Goal: Task Accomplishment & Management: Complete application form

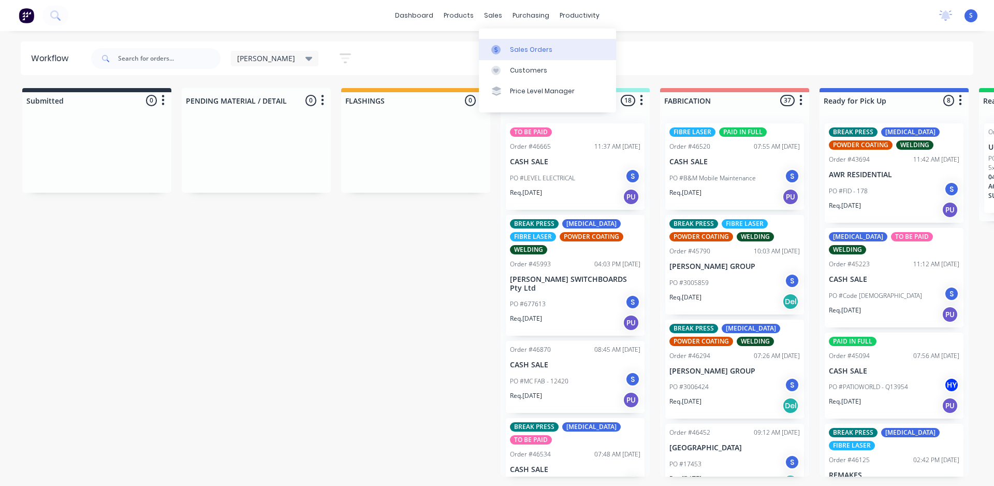
click at [511, 53] on div "Sales Orders" at bounding box center [531, 49] width 42 height 9
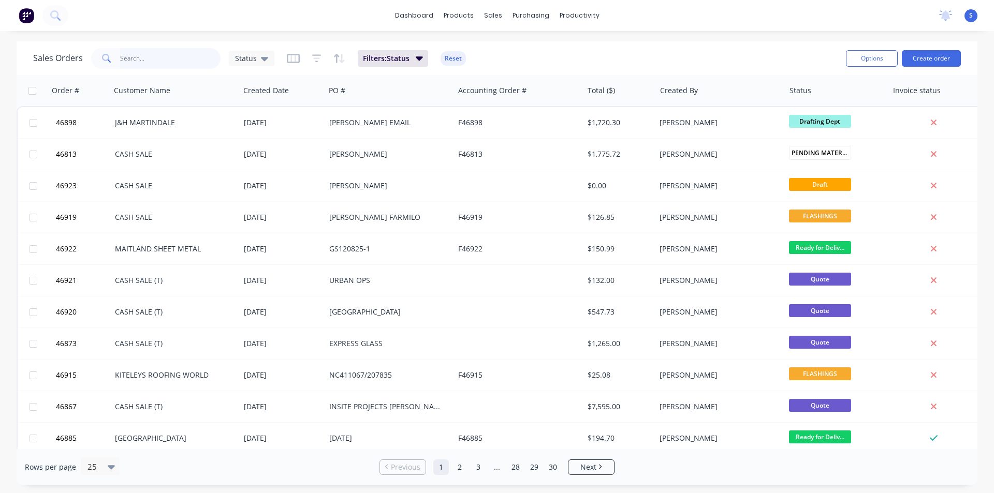
click at [167, 63] on input "text" at bounding box center [170, 58] width 101 height 21
click at [930, 55] on button "Create order" at bounding box center [931, 58] width 59 height 17
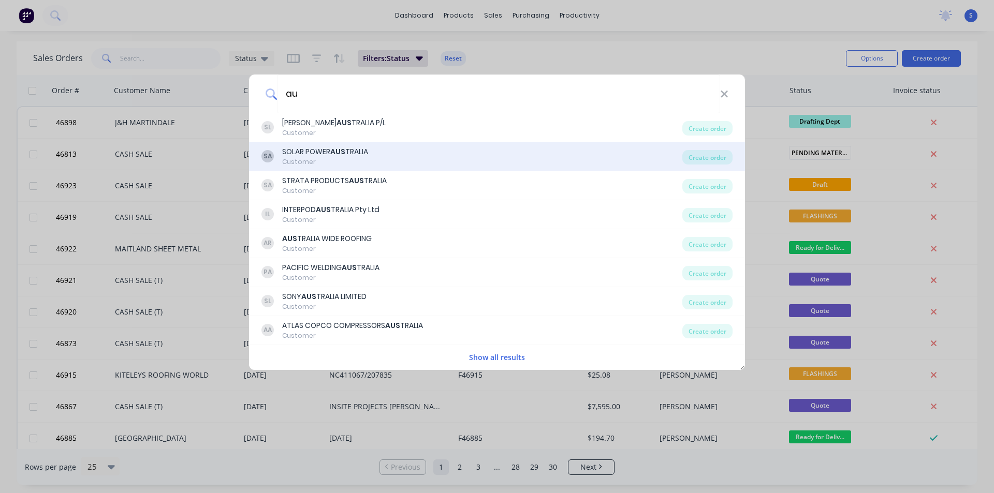
type input "a"
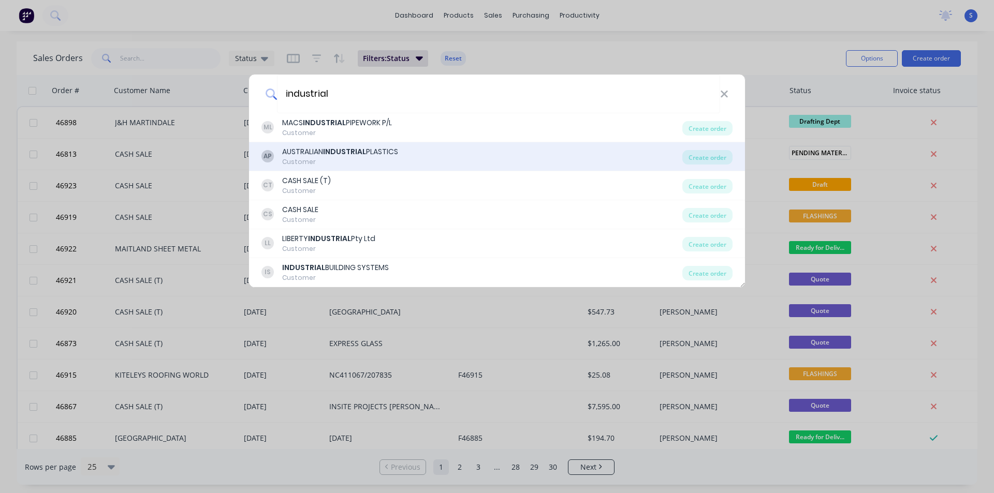
type input "industrial"
click at [368, 154] on div "AUSTRALIAN INDUSTRIAL PLASTICS" at bounding box center [340, 152] width 116 height 11
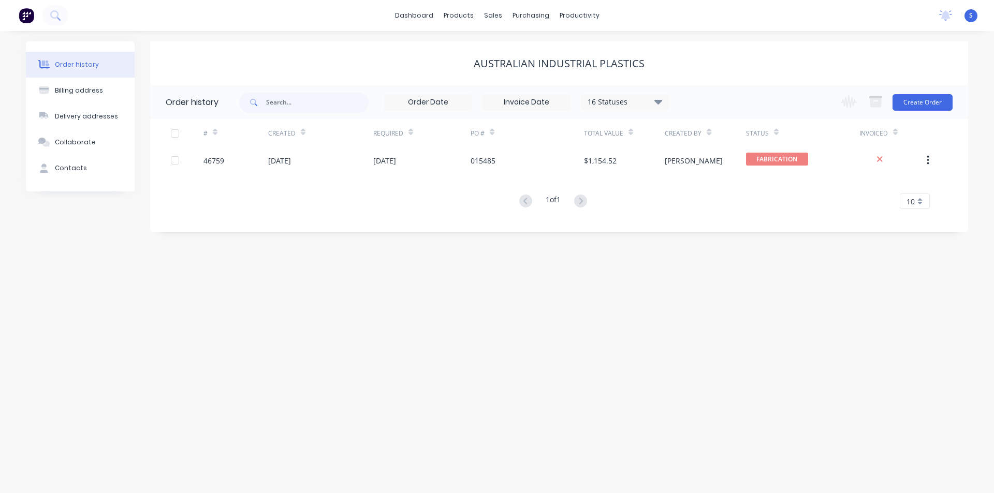
click at [111, 320] on div "Order history Billing address Delivery addresses Collaborate Contacts AUSTRALIA…" at bounding box center [497, 262] width 994 height 462
click at [214, 333] on div "Order history Billing address Delivery addresses Collaborate Contacts AUSTRALIA…" at bounding box center [497, 262] width 994 height 462
click at [915, 104] on button "Create Order" at bounding box center [922, 102] width 60 height 17
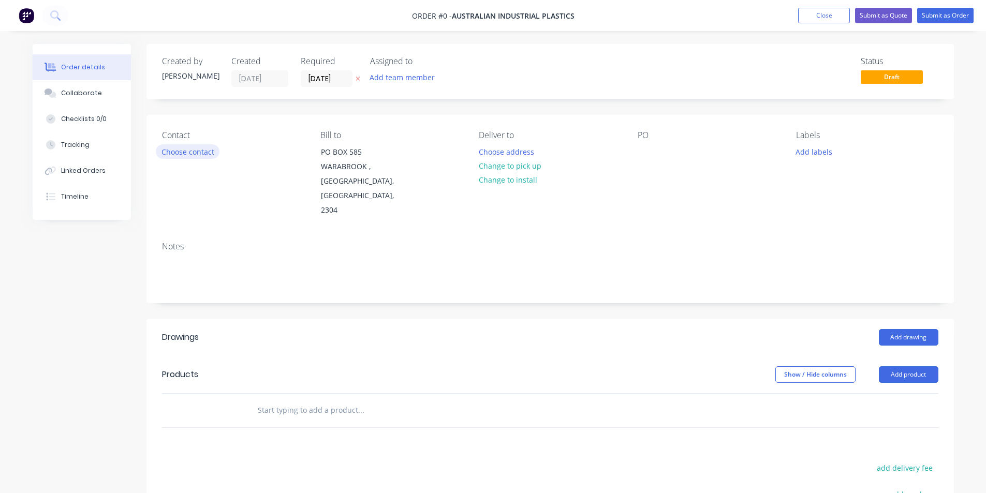
click at [193, 154] on button "Choose contact" at bounding box center [188, 151] width 64 height 14
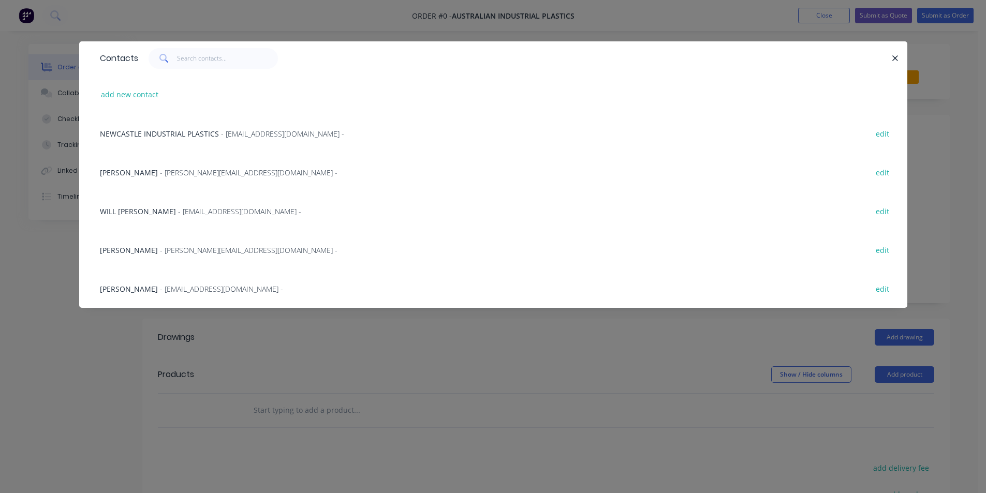
click at [162, 288] on span "- [EMAIL_ADDRESS][DOMAIN_NAME] -" at bounding box center [221, 289] width 123 height 10
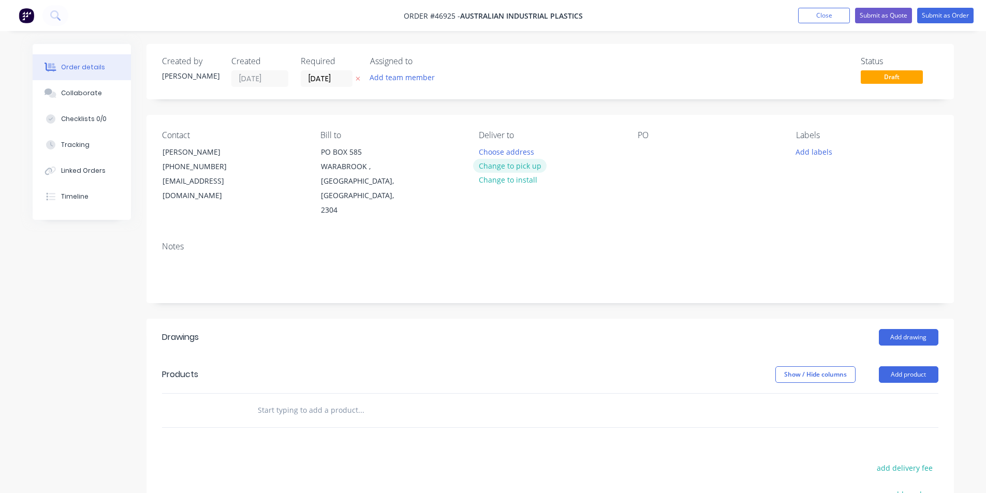
click at [525, 168] on button "Change to pick up" at bounding box center [510, 166] width 74 height 14
click at [409, 77] on button "Add team member" at bounding box center [402, 77] width 76 height 14
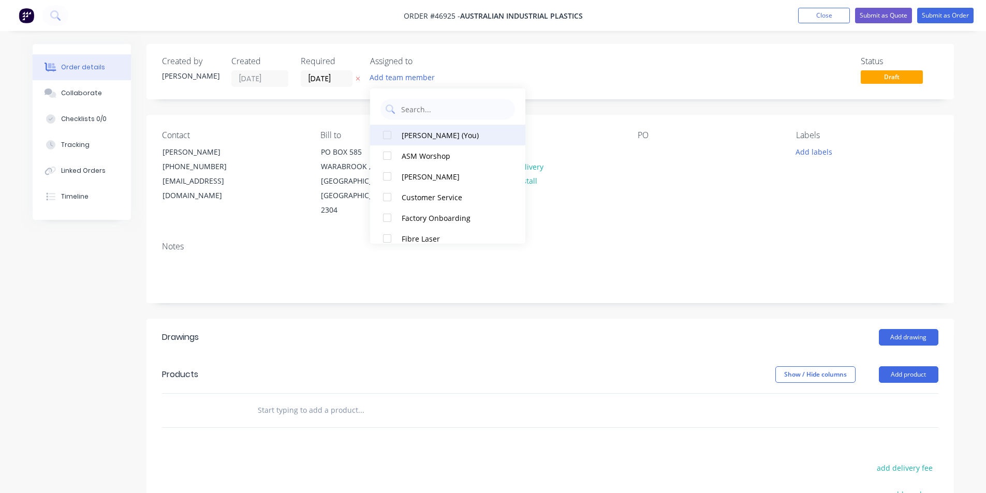
click at [385, 131] on div at bounding box center [387, 135] width 21 height 21
click at [329, 79] on input "[DATE]" at bounding box center [326, 79] width 51 height 16
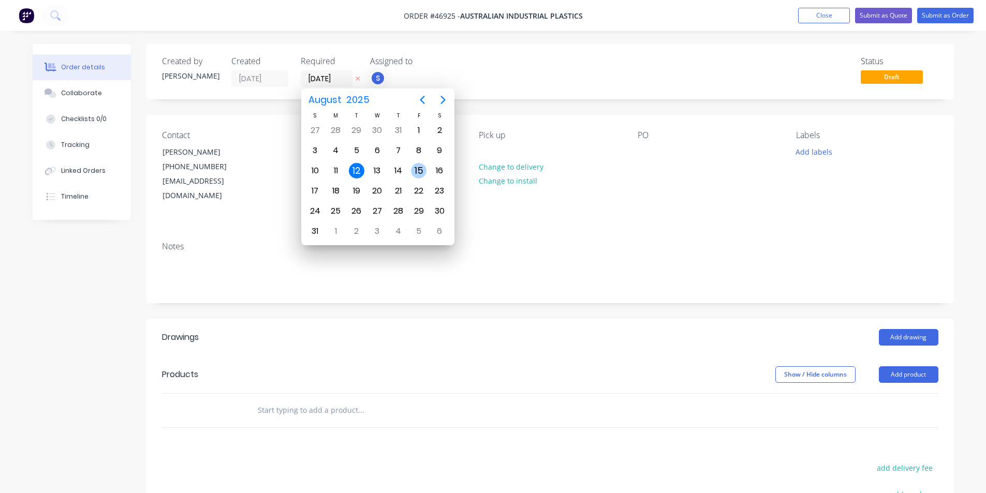
click at [427, 171] on div "15" at bounding box center [419, 171] width 16 height 16
type input "[DATE]"
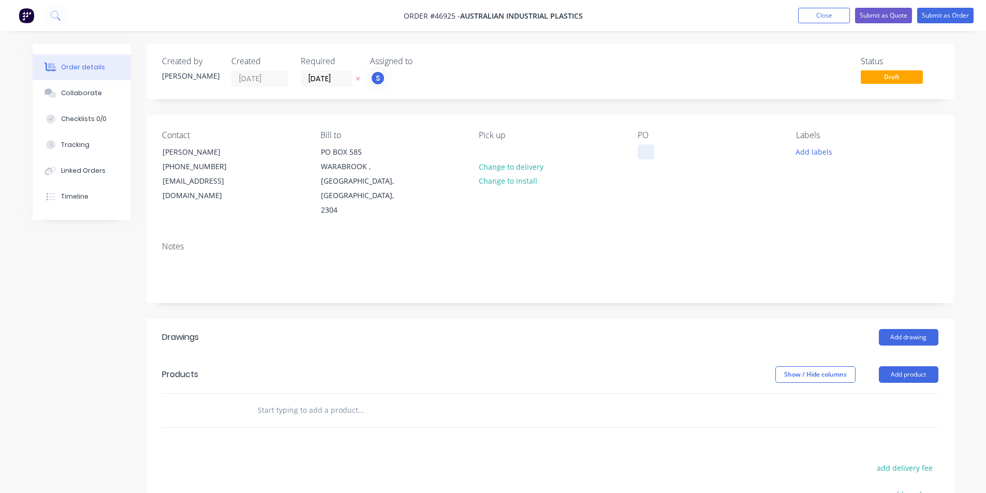
click at [648, 148] on div at bounding box center [646, 151] width 17 height 15
click at [641, 150] on div at bounding box center [646, 151] width 17 height 15
paste div
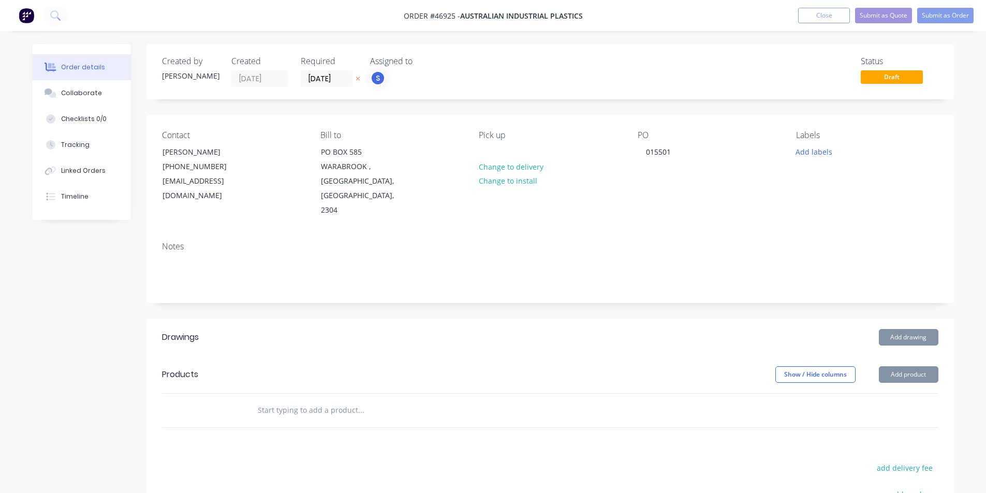
click at [566, 95] on div "Created by [PERSON_NAME] Created [DATE] Required [DATE] Assigned to S Status Dr…" at bounding box center [551, 71] width 808 height 55
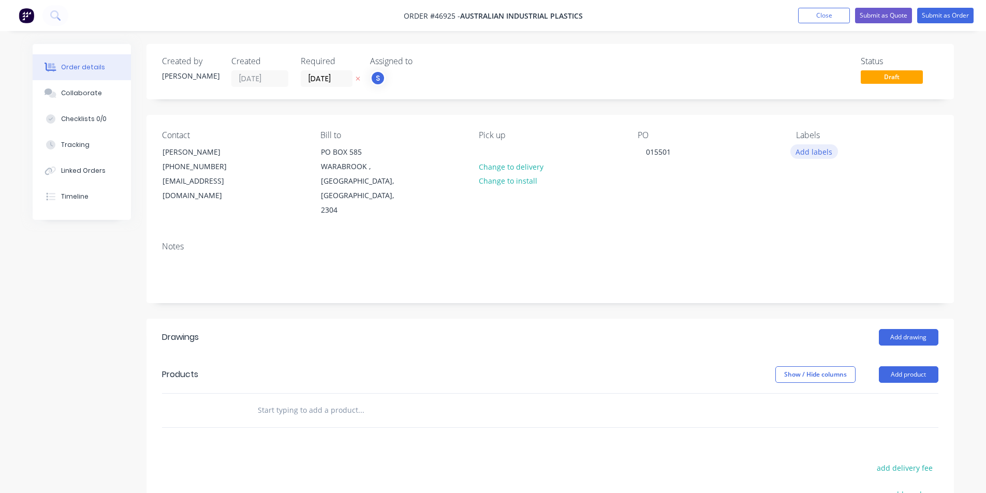
click at [806, 153] on button "Add labels" at bounding box center [814, 151] width 48 height 14
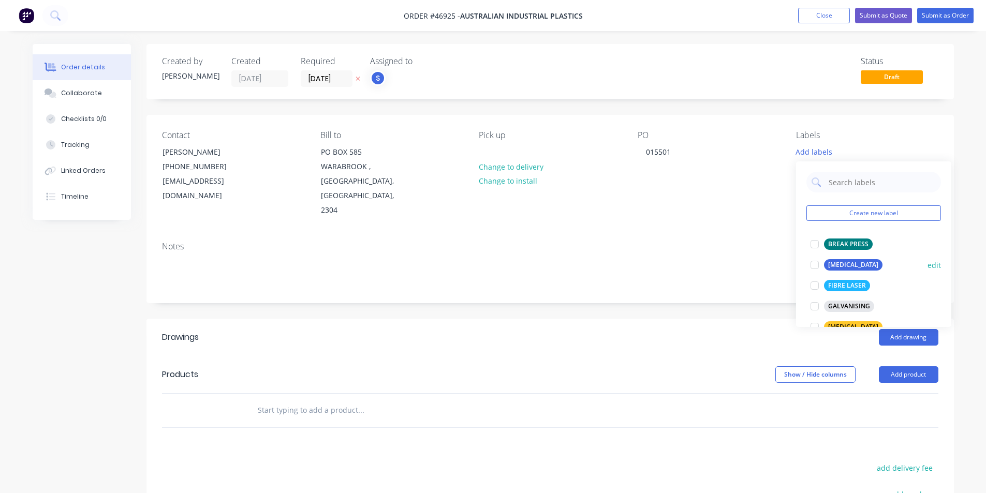
click at [815, 265] on div at bounding box center [814, 265] width 21 height 21
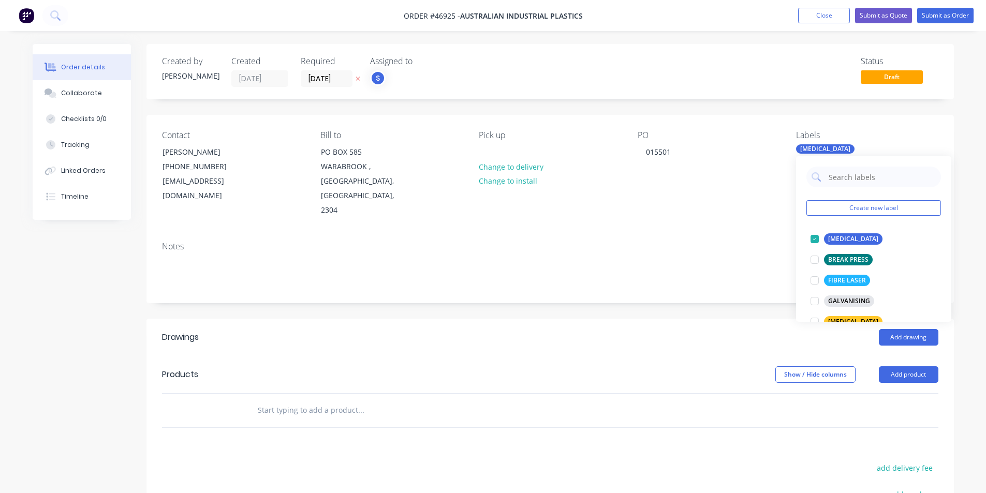
click at [729, 106] on div "Created by [PERSON_NAME] Created [DATE] Required [DATE] Assigned to S Status Dr…" at bounding box center [551, 349] width 808 height 610
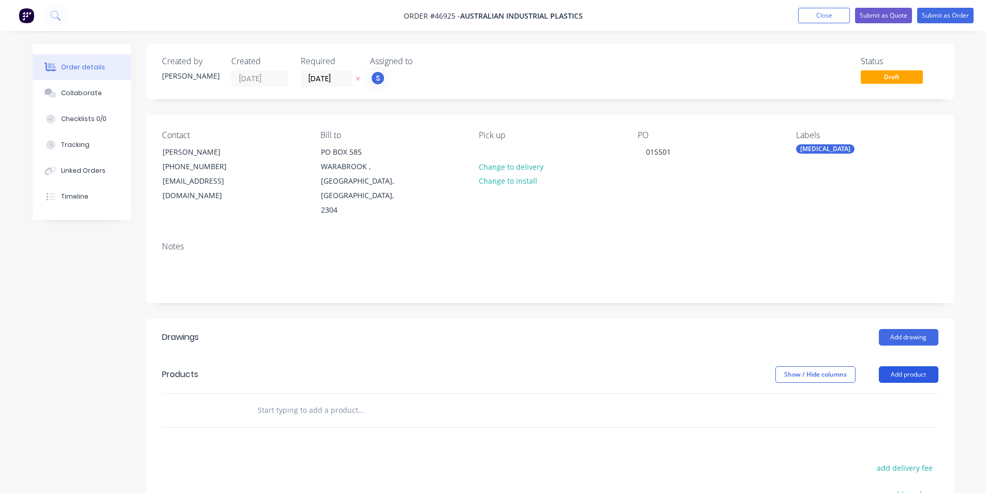
click at [901, 367] on button "Add product" at bounding box center [909, 375] width 60 height 17
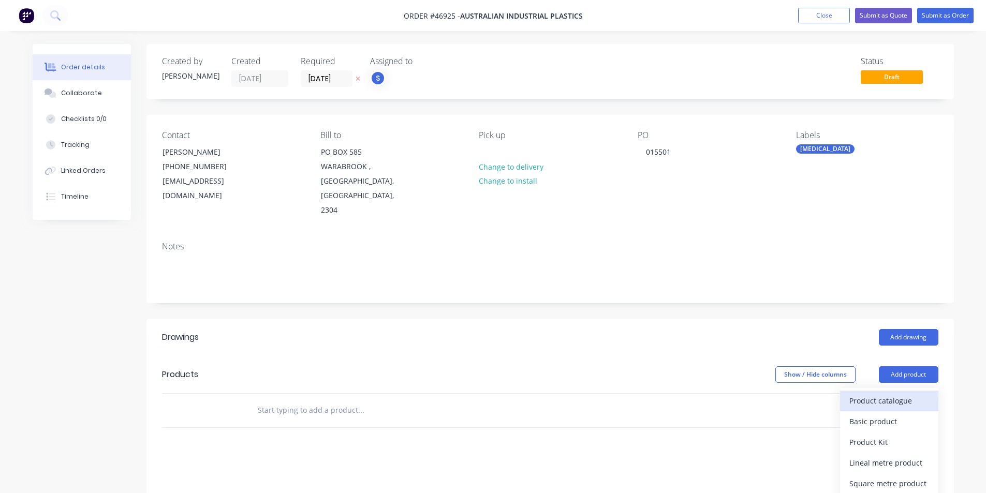
click at [869, 393] on div "Product catalogue" at bounding box center [889, 400] width 80 height 15
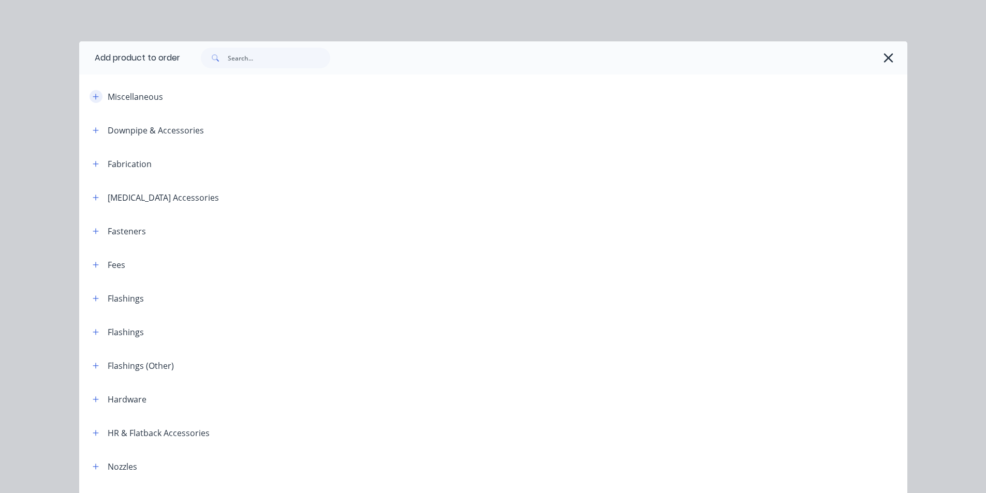
click at [94, 96] on icon "button" at bounding box center [96, 96] width 6 height 7
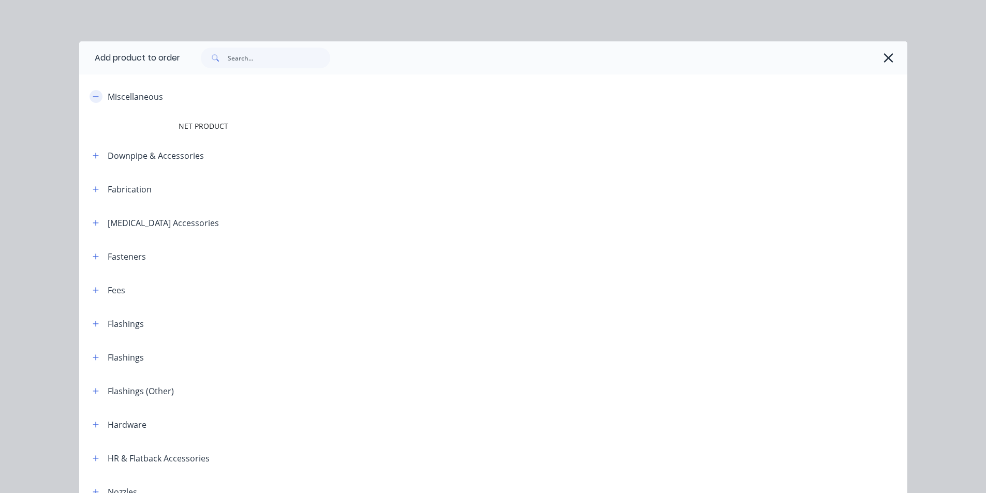
click at [94, 96] on icon "button" at bounding box center [96, 96] width 6 height 7
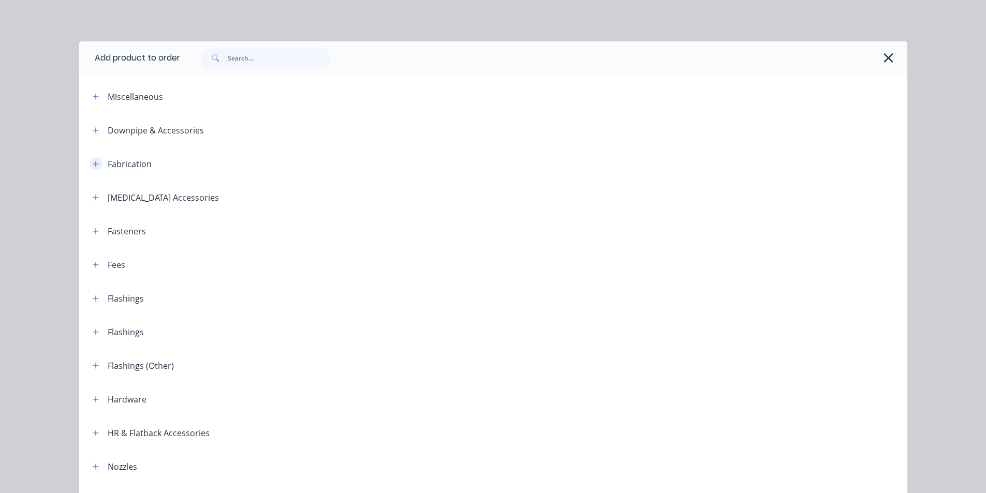
click at [95, 164] on icon "button" at bounding box center [96, 163] width 6 height 7
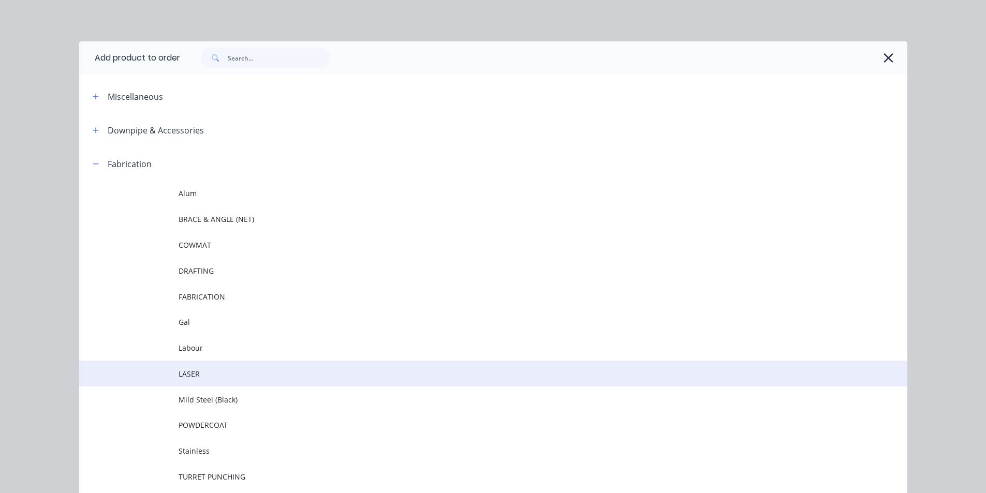
click at [188, 367] on td "LASER" at bounding box center [543, 374] width 729 height 26
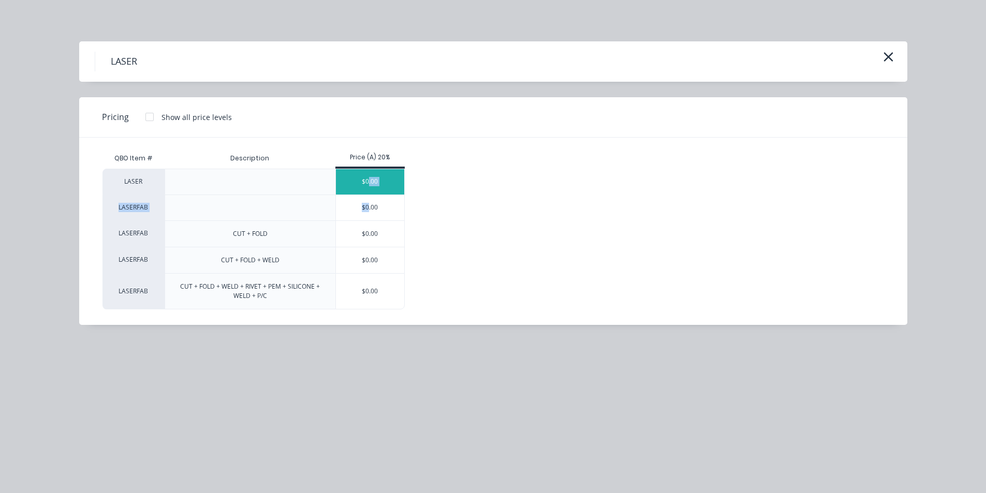
drag, startPoint x: 369, startPoint y: 213, endPoint x: 368, endPoint y: 182, distance: 30.5
click at [368, 182] on div "LASER $0.00 LASERFAB $0.00 LASERFAB CUT + FOLD $0.00 LASERFAB CUT + FOLD + WELD…" at bounding box center [485, 239] width 766 height 141
click at [369, 181] on div "$0.00" at bounding box center [370, 181] width 69 height 25
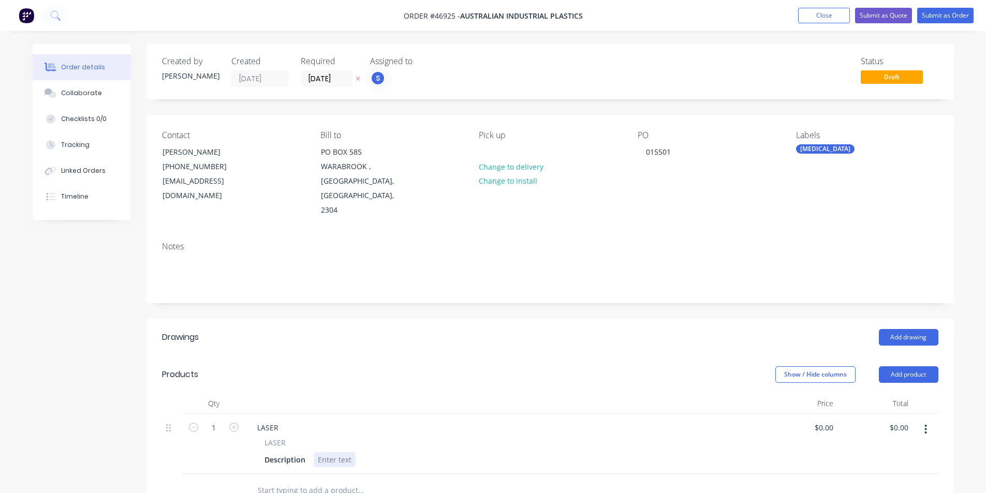
click at [336, 452] on div at bounding box center [335, 459] width 42 height 15
click at [269, 420] on div "LASER" at bounding box center [268, 427] width 38 height 15
click at [280, 452] on div "Description" at bounding box center [284, 459] width 49 height 15
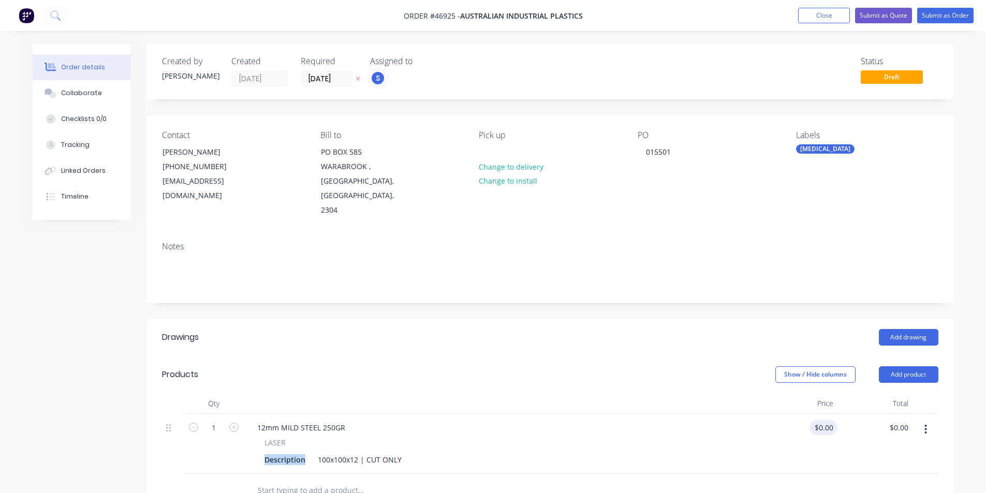
click at [831, 420] on input "$0.00" at bounding box center [826, 427] width 24 height 15
click at [823, 420] on div "0 $0.00" at bounding box center [824, 427] width 28 height 15
paste input "47.9"
type input "$47.90"
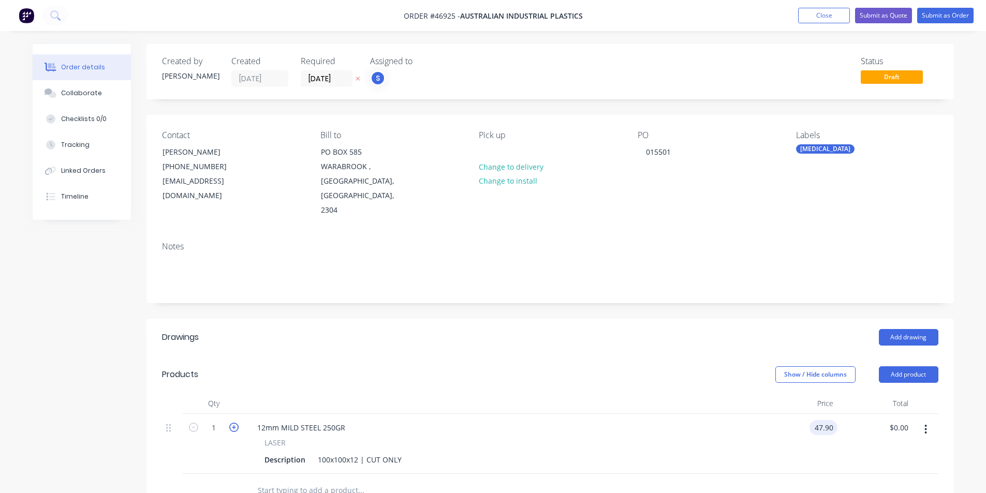
type input "$47.90"
click at [232, 423] on icon "button" at bounding box center [233, 427] width 9 height 9
type input "2"
type input "$95.80"
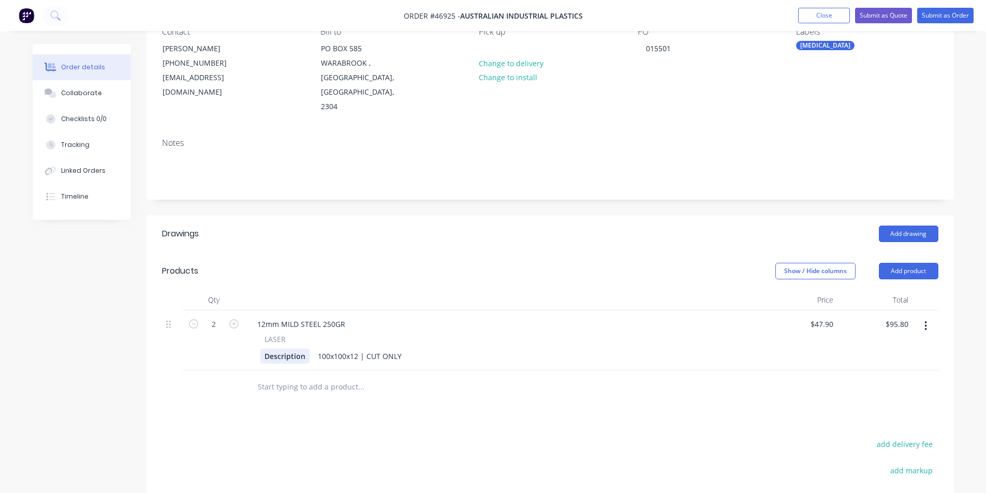
click at [283, 349] on div "Description" at bounding box center [284, 356] width 49 height 15
click at [286, 349] on div "Description" at bounding box center [284, 356] width 49 height 15
paste div
click at [925, 320] on icon "button" at bounding box center [926, 325] width 3 height 11
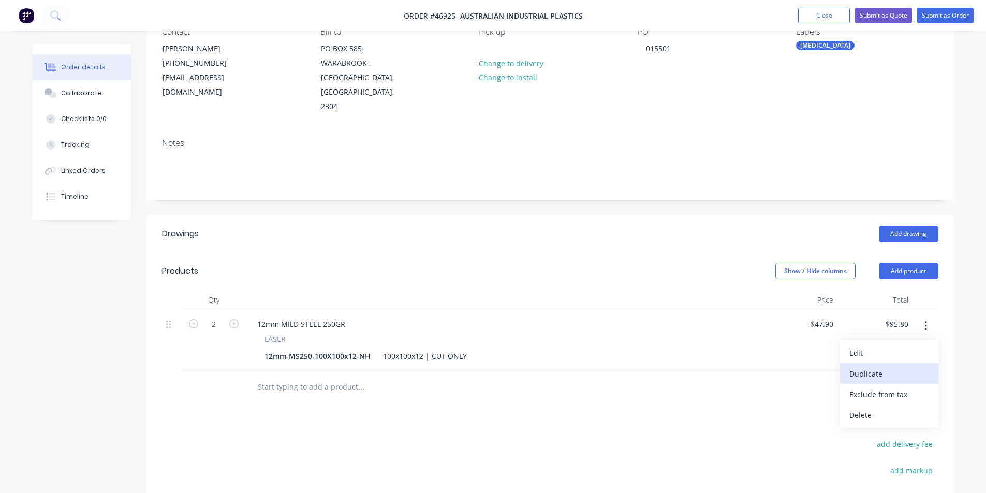
click at [886, 367] on div "Duplicate" at bounding box center [889, 374] width 80 height 15
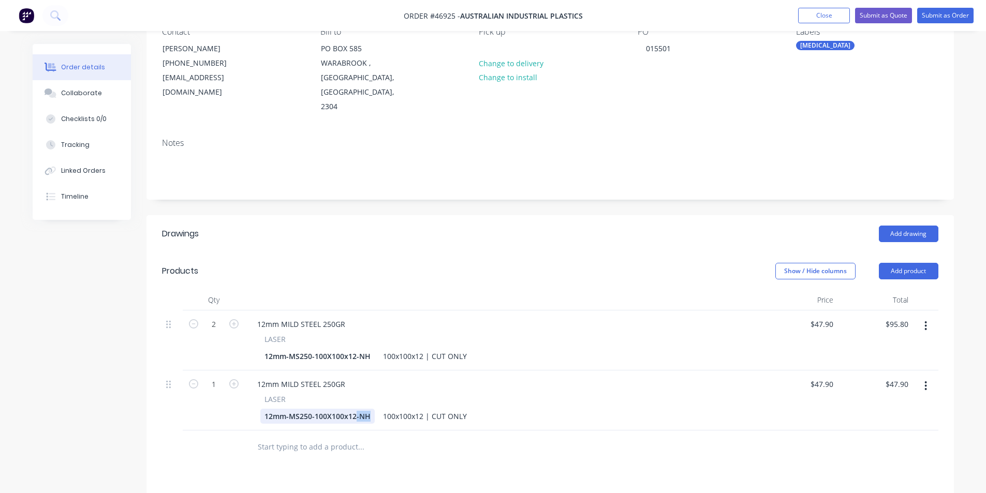
drag, startPoint x: 372, startPoint y: 402, endPoint x: 354, endPoint y: 409, distance: 18.8
click at [354, 409] on div "12mm-MS250-100X100x12-NH" at bounding box center [317, 416] width 114 height 15
drag, startPoint x: 160, startPoint y: 415, endPoint x: 472, endPoint y: 389, distance: 313.2
click at [160, 415] on div "Qty Price Total 2 12mm MILD STEEL 250GR LASER 12mm-MS250-100X100x12-NH 100x100x…" at bounding box center [551, 377] width 808 height 174
click at [822, 377] on input "47.9" at bounding box center [824, 384] width 28 height 15
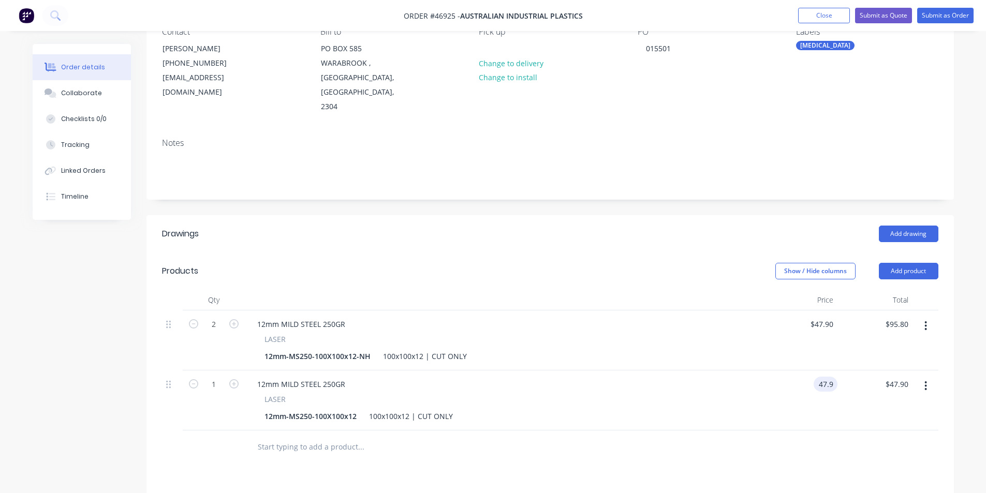
click at [822, 377] on input "47.9" at bounding box center [828, 384] width 20 height 15
paste input "52.0"
type input "$52.09"
click at [84, 372] on div "Created by [PERSON_NAME] Created [DATE] Required [DATE] Assigned to S Status Dr…" at bounding box center [493, 322] width 921 height 765
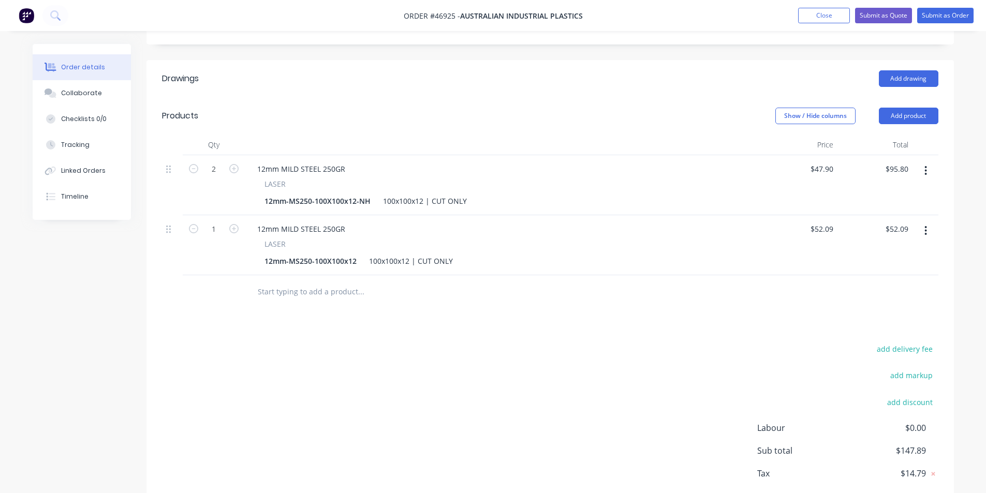
scroll to position [301, 0]
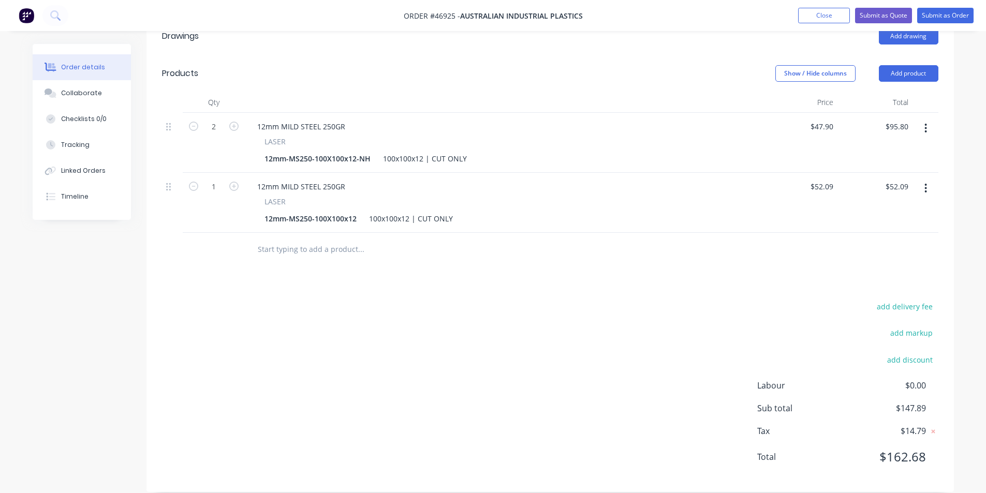
click at [603, 362] on div "add delivery fee add markup add discount Labour $0.00 Sub total $147.89 Tax $14…" at bounding box center [550, 388] width 777 height 177
click at [224, 135] on input "1" at bounding box center [213, 127] width 27 height 16
click at [232, 182] on icon "button" at bounding box center [233, 186] width 9 height 9
type input "2"
type input "$104.18"
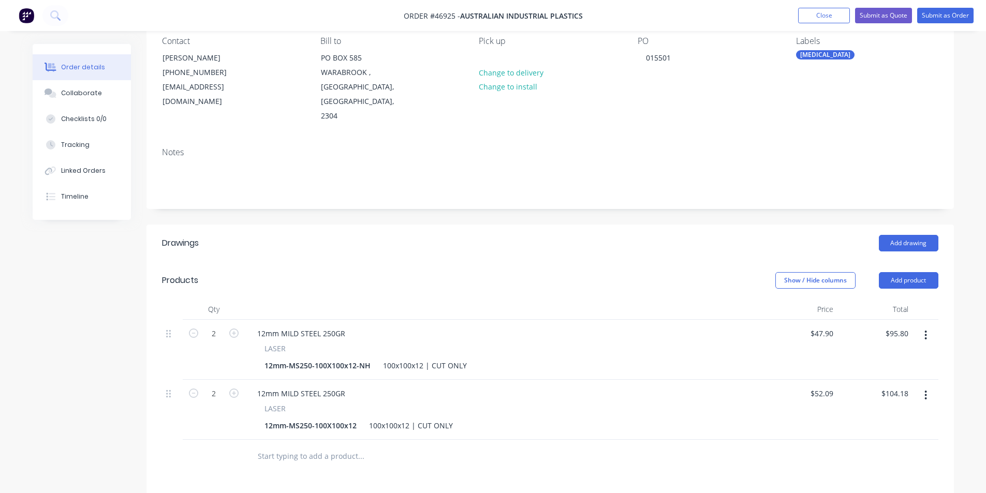
scroll to position [0, 0]
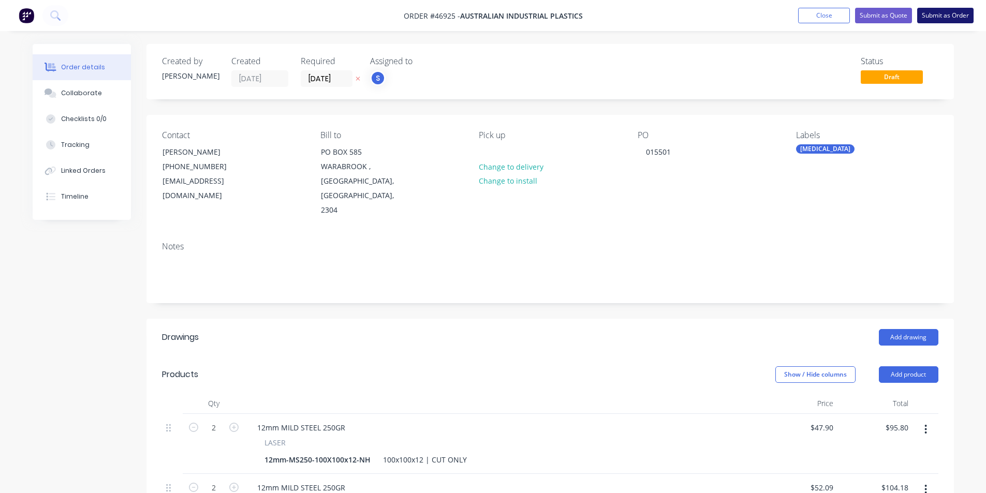
click at [967, 12] on button "Submit as Order" at bounding box center [945, 16] width 56 height 16
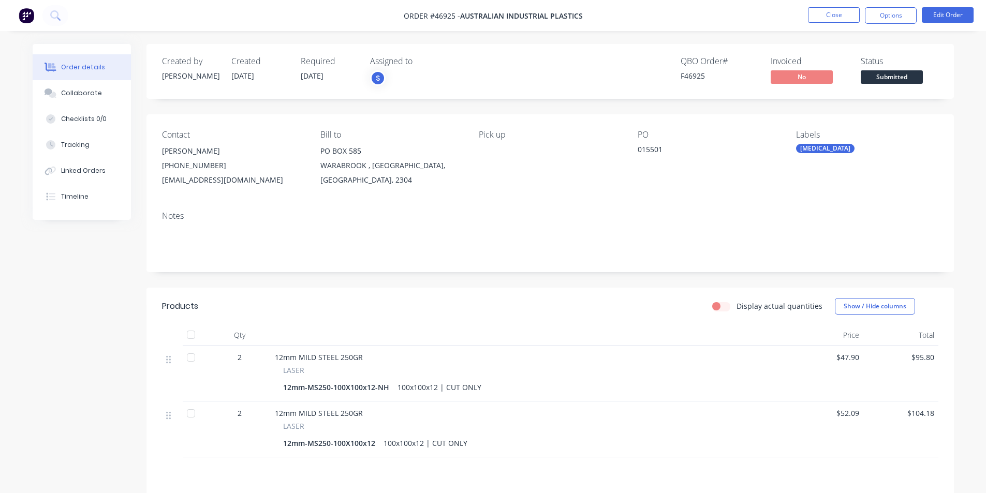
click at [925, 83] on div "Status Submitted" at bounding box center [900, 71] width 78 height 30
click at [912, 80] on span "Submitted" at bounding box center [892, 76] width 62 height 13
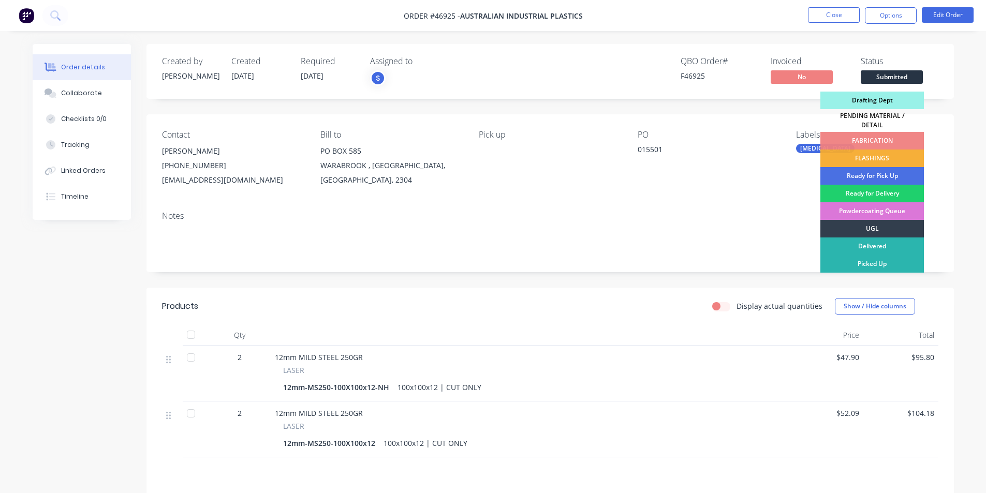
click at [882, 100] on div "Drafting Dept" at bounding box center [873, 101] width 104 height 18
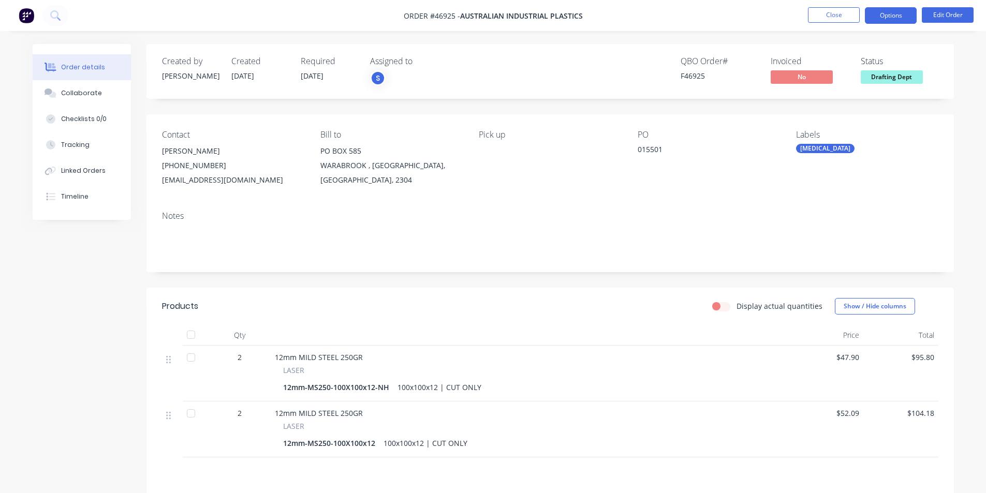
click at [889, 10] on button "Options" at bounding box center [891, 15] width 52 height 17
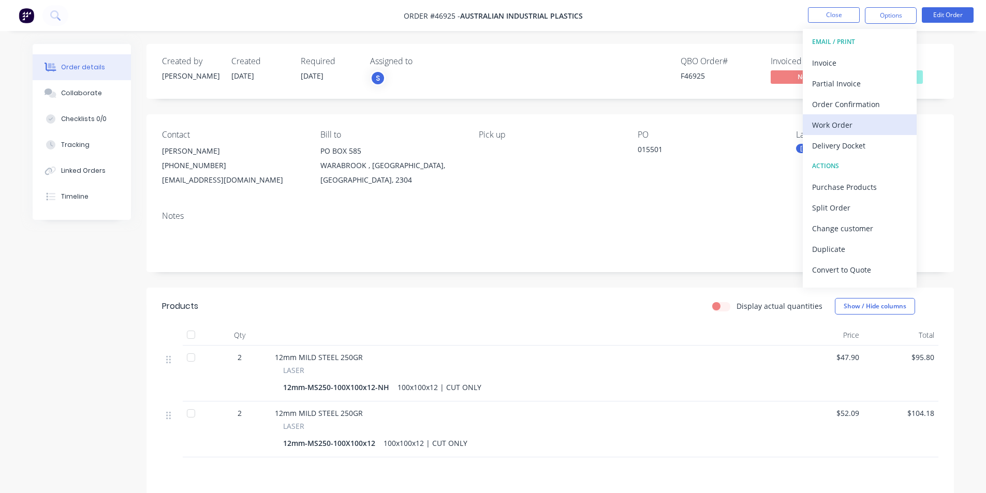
click at [844, 118] on div "Work Order" at bounding box center [859, 125] width 95 height 15
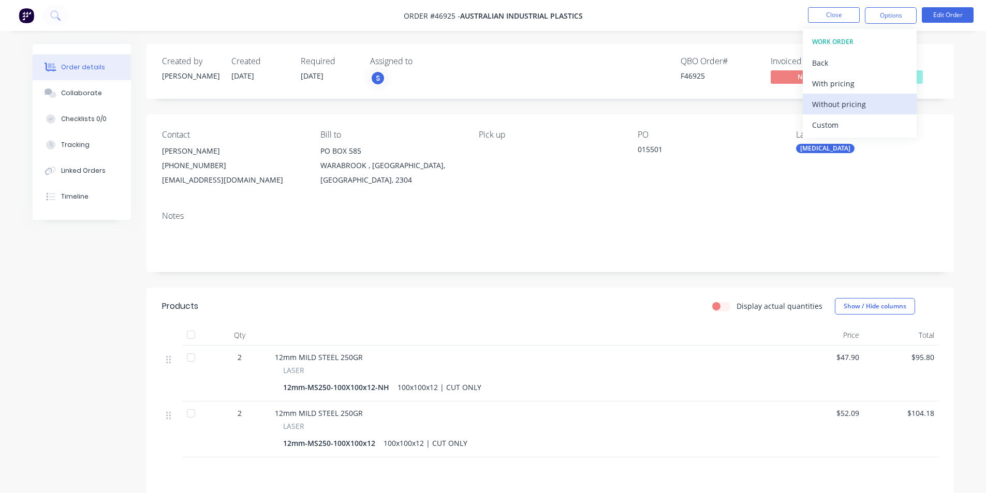
click at [831, 104] on div "Without pricing" at bounding box center [859, 104] width 95 height 15
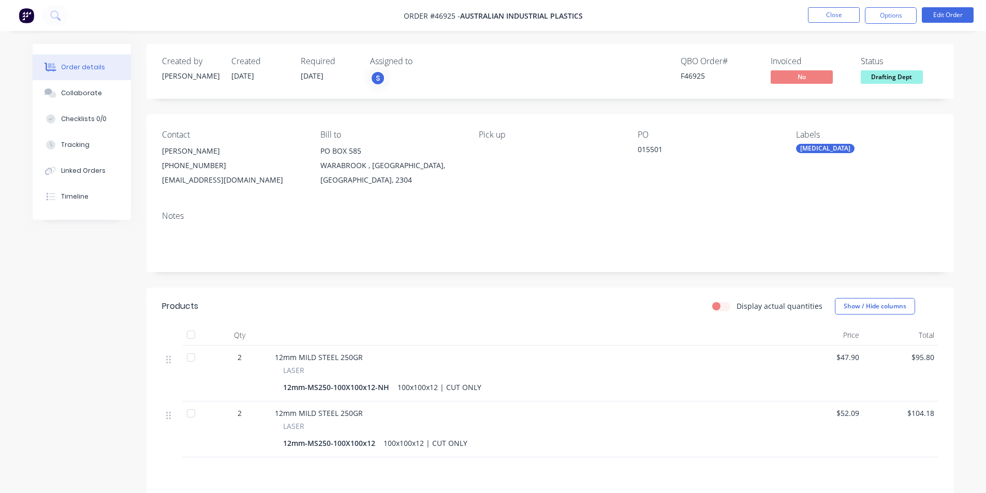
drag, startPoint x: 78, startPoint y: 327, endPoint x: 96, endPoint y: 320, distance: 19.2
click at [77, 328] on div "Created by [PERSON_NAME] Created [DATE] Required [DATE] Assigned to S QBO Order…" at bounding box center [493, 331] width 921 height 575
click at [904, 15] on button "Options" at bounding box center [891, 15] width 52 height 17
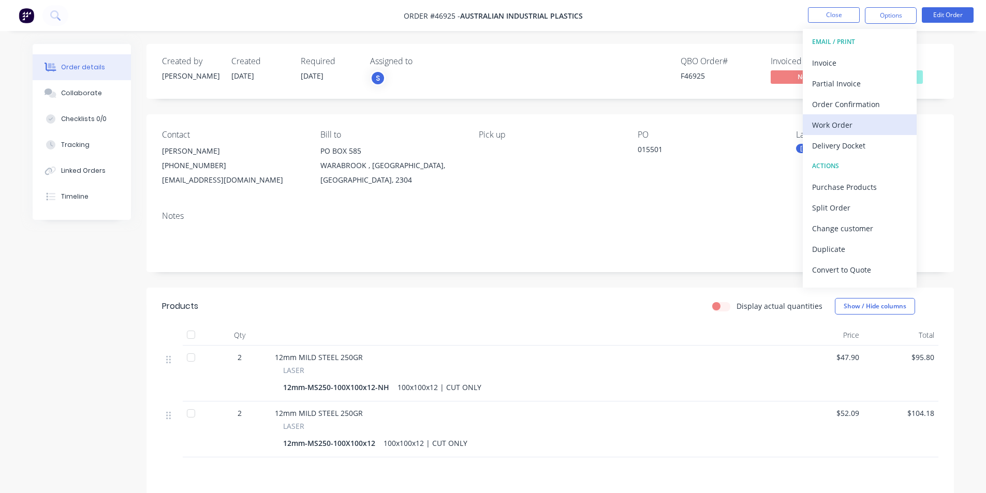
click at [844, 119] on div "Work Order" at bounding box center [859, 125] width 95 height 15
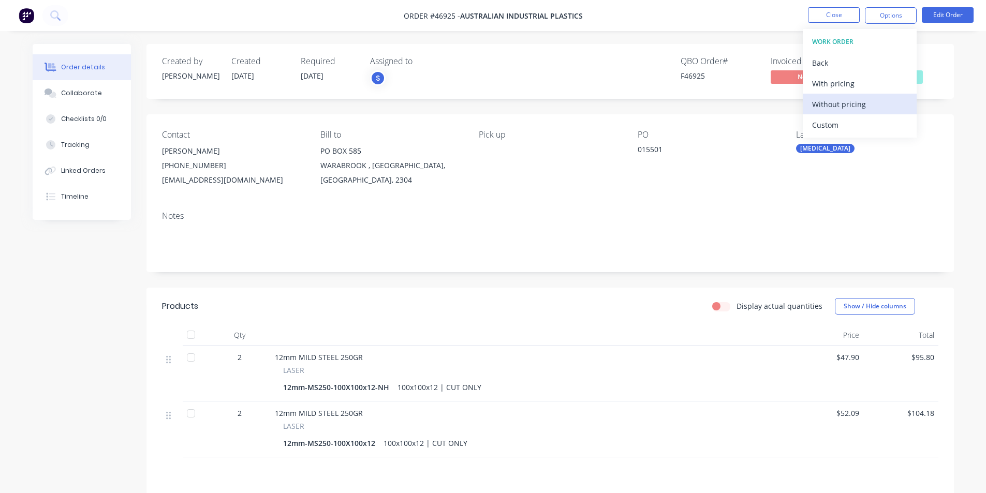
click at [838, 104] on div "Without pricing" at bounding box center [859, 104] width 95 height 15
